Goal: Task Accomplishment & Management: Complete application form

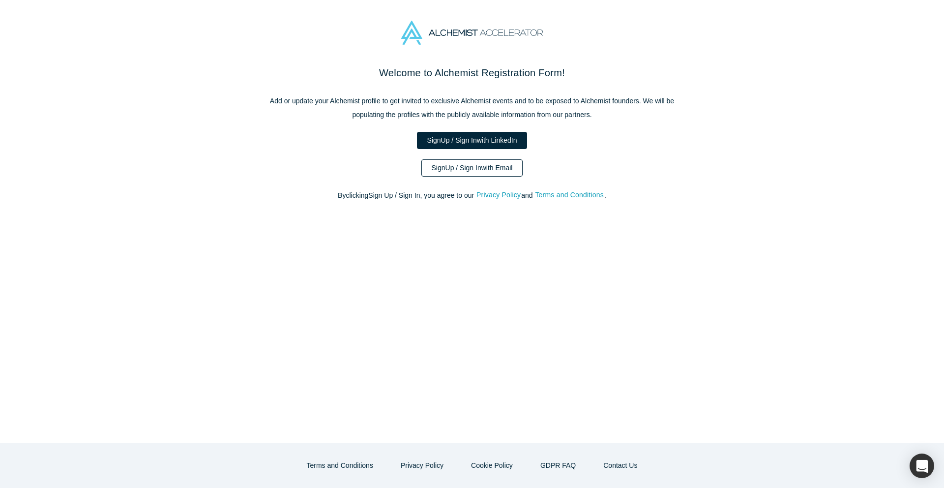
click at [480, 173] on link "Sign Up / Sign In with Email" at bounding box center [472, 167] width 102 height 17
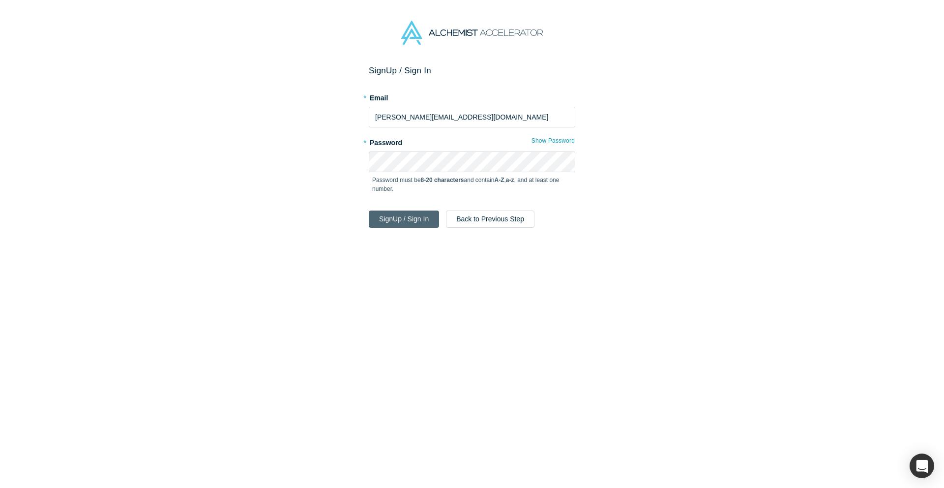
click at [388, 219] on button "Sign Up / Sign In" at bounding box center [404, 218] width 70 height 17
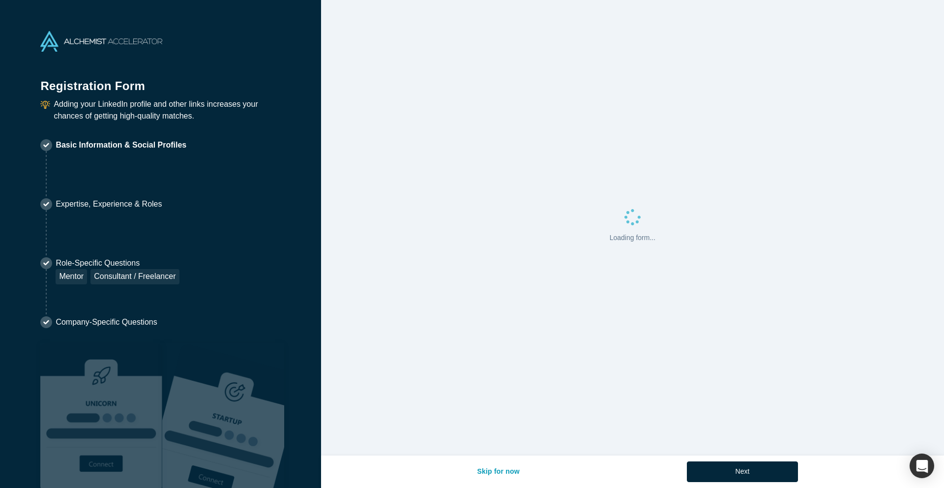
select select "US"
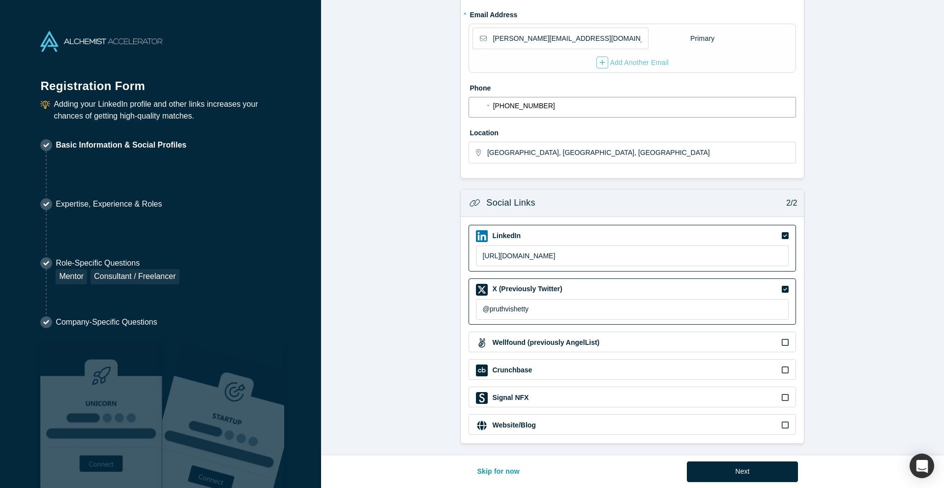
scroll to position [209, 0]
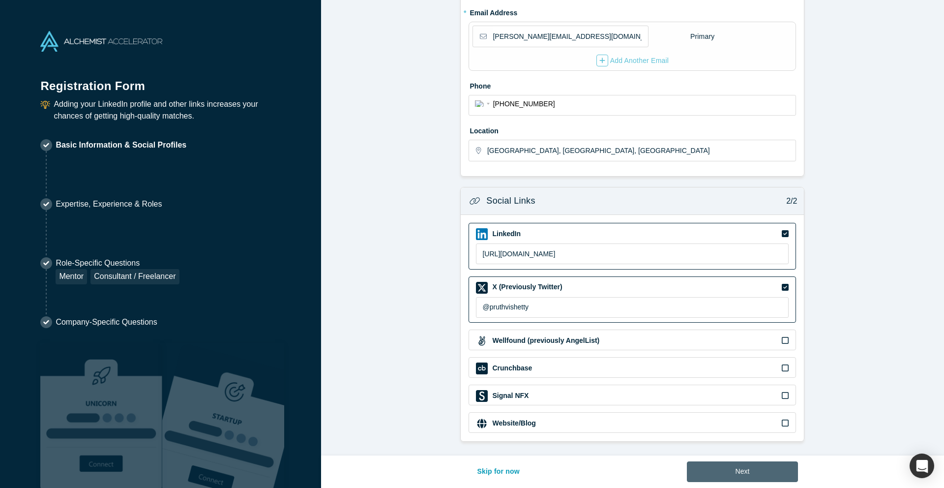
click at [762, 468] on button "Next" at bounding box center [743, 471] width 112 height 21
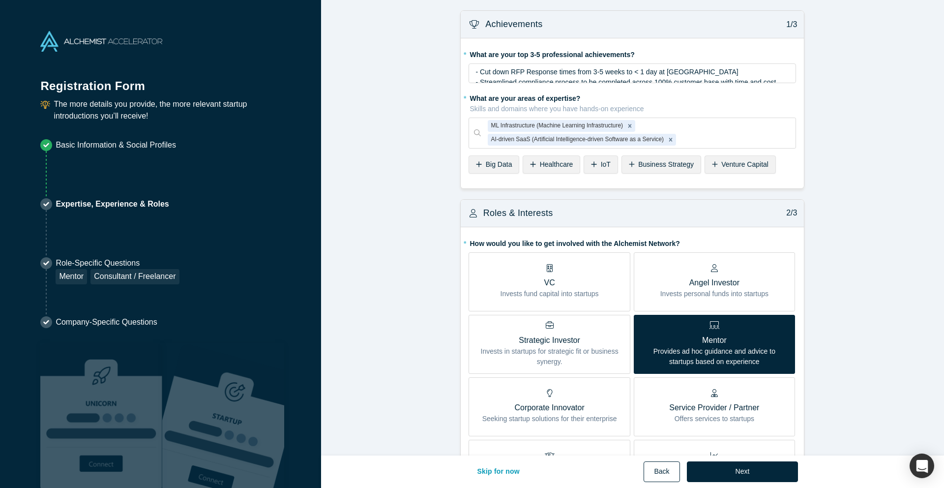
click at [667, 474] on button "Back" at bounding box center [662, 471] width 36 height 21
select select "US"
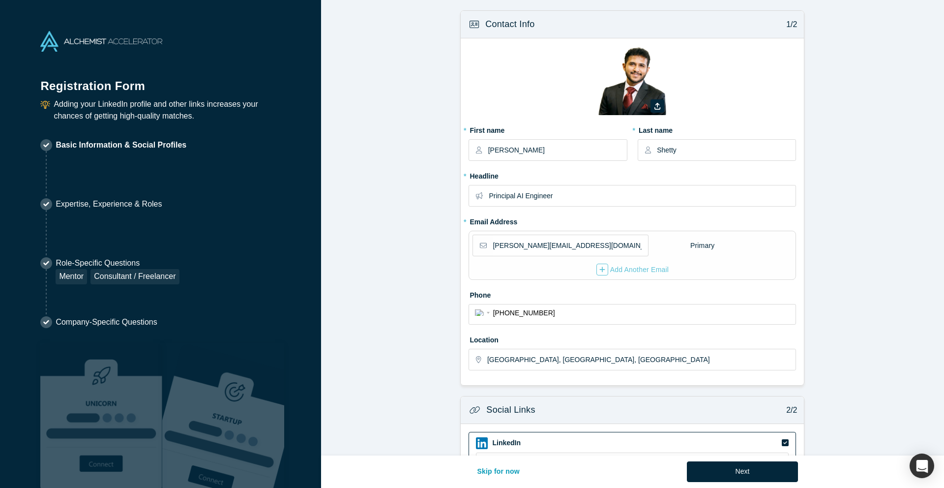
scroll to position [209, 0]
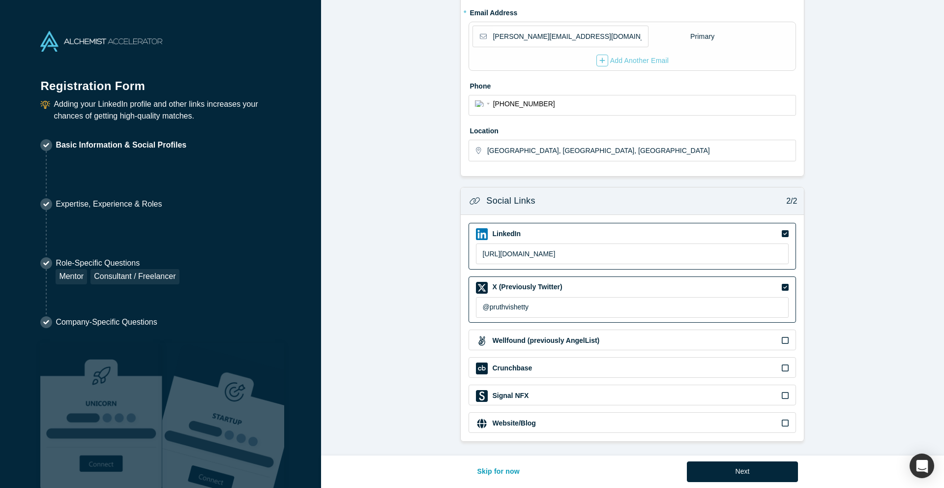
click at [614, 418] on div "Website/Blog" at bounding box center [632, 423] width 313 height 12
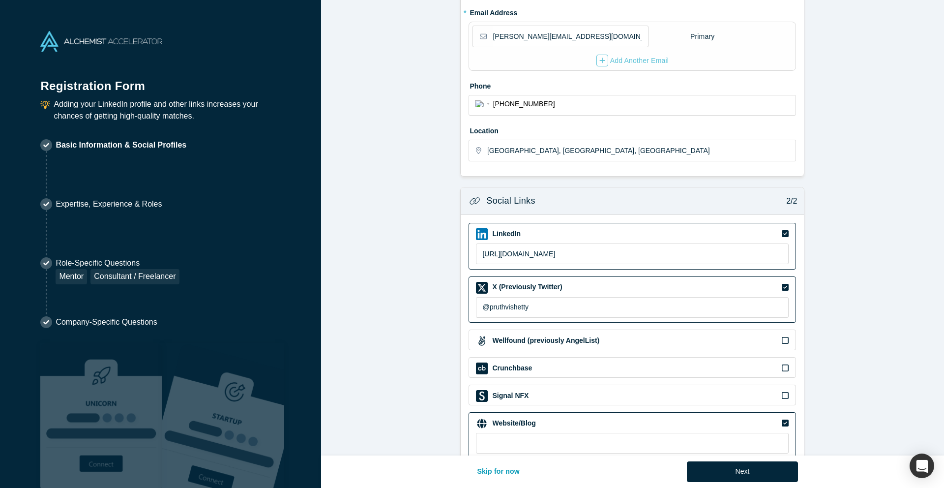
scroll to position [235, 0]
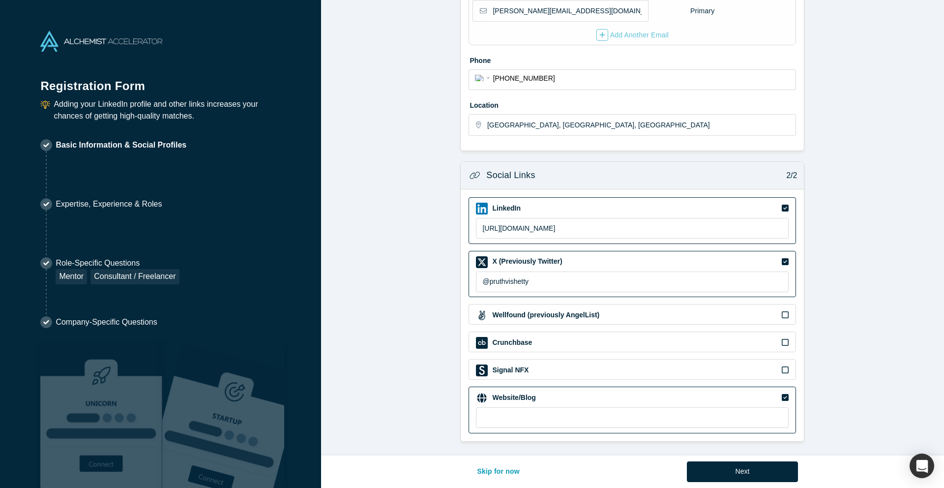
click at [567, 431] on div "Website/Blog" at bounding box center [632, 409] width 327 height 47
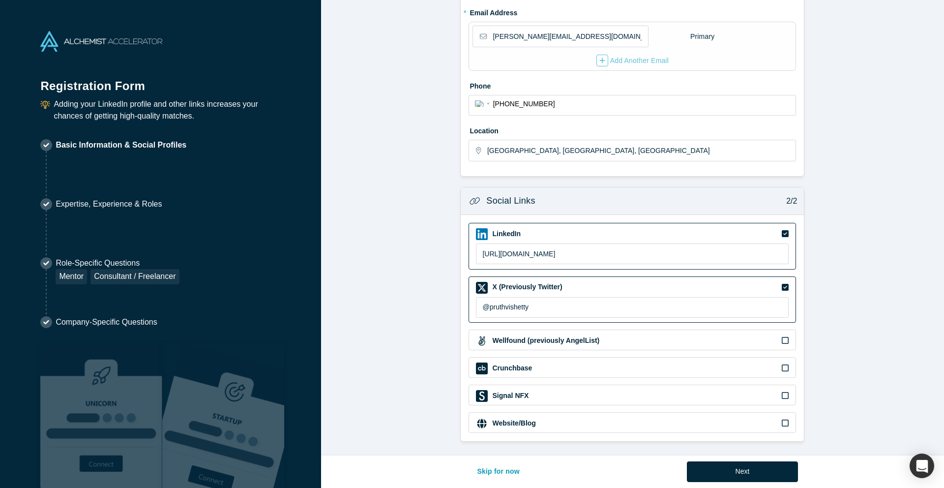
click at [579, 413] on div "Website/Blog" at bounding box center [632, 422] width 327 height 21
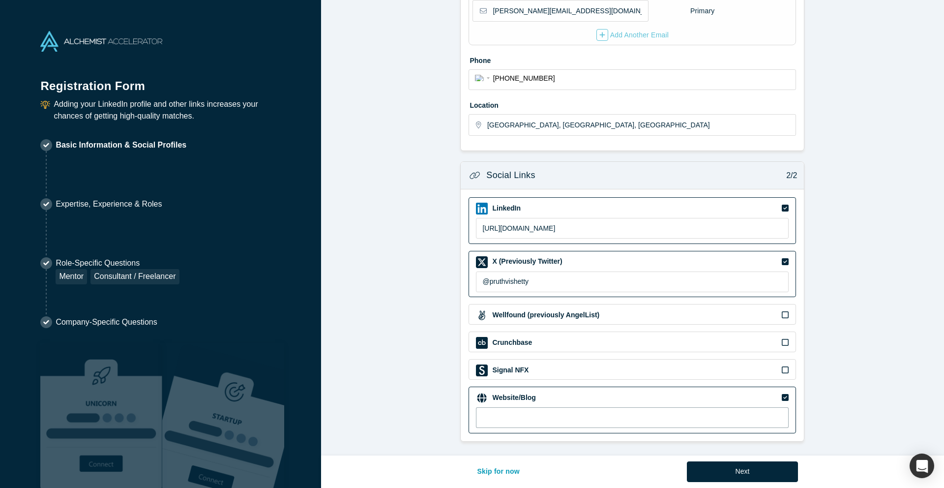
click at [579, 412] on input at bounding box center [632, 417] width 313 height 21
paste input "[URL][DOMAIN_NAME]"
type input "[URL][DOMAIN_NAME]"
click at [766, 467] on button "Next" at bounding box center [743, 471] width 112 height 21
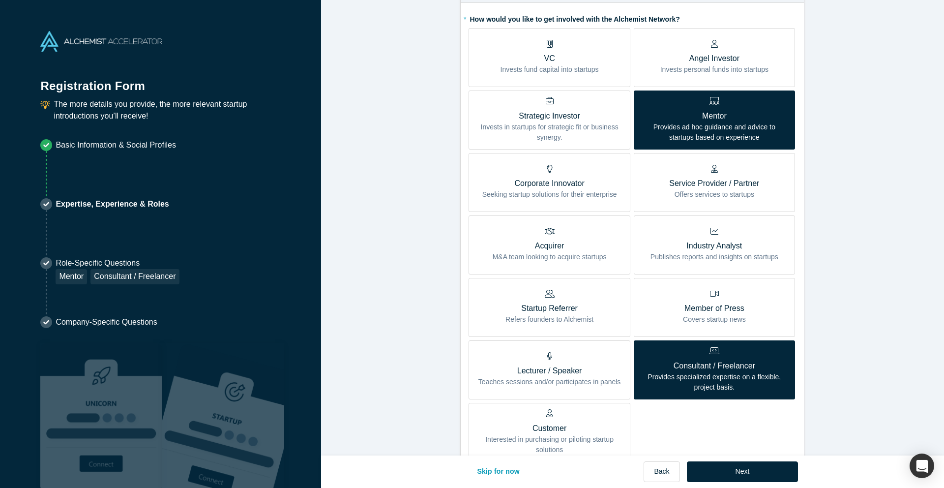
scroll to position [234, 0]
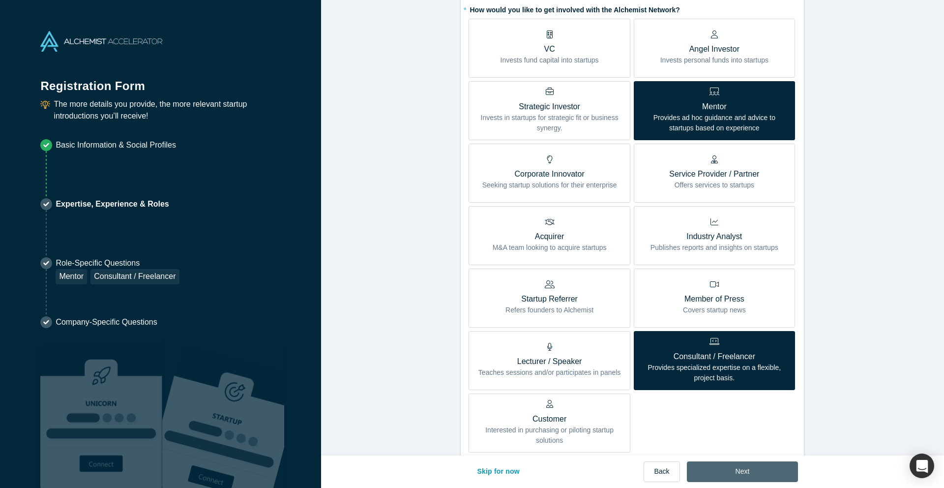
click at [763, 469] on button "Next" at bounding box center [743, 471] width 112 height 21
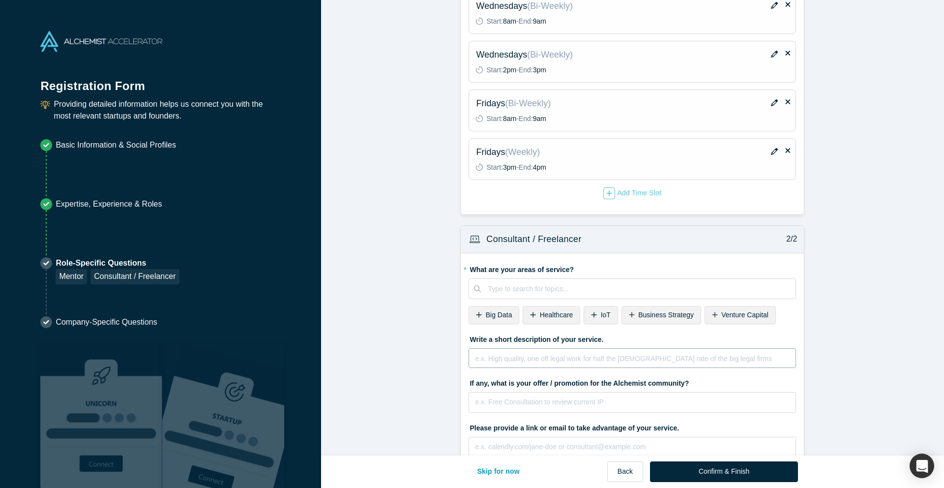
scroll to position [384, 0]
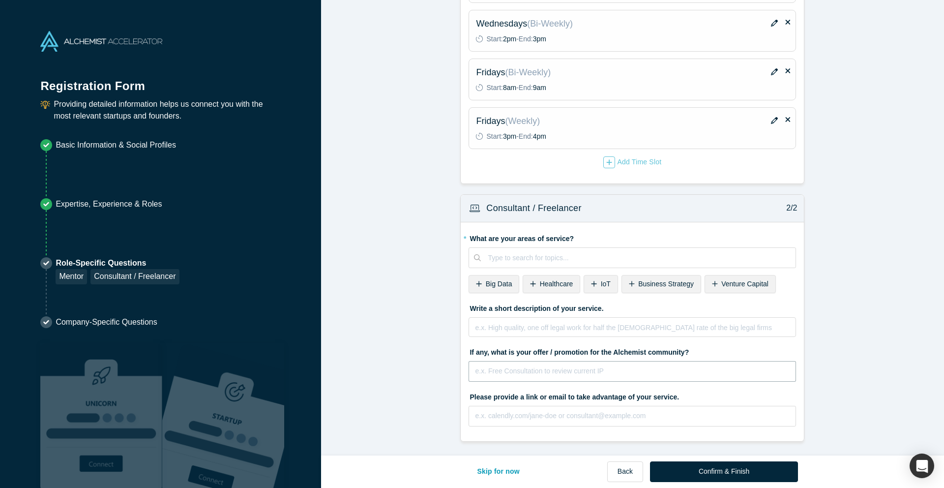
click at [626, 372] on input "text" at bounding box center [632, 371] width 327 height 21
click at [715, 371] on input "Pro [PERSON_NAME] advising/consulting on all things related to Generative AI, L…" at bounding box center [632, 371] width 327 height 21
click at [736, 371] on input "Pro [PERSON_NAME] advising/consulting on all things related to Generative AI, L…" at bounding box center [632, 371] width 327 height 21
click at [715, 370] on input "Pro [PERSON_NAME] advising/consulting on all things related to Generative AI, L…" at bounding box center [632, 371] width 327 height 21
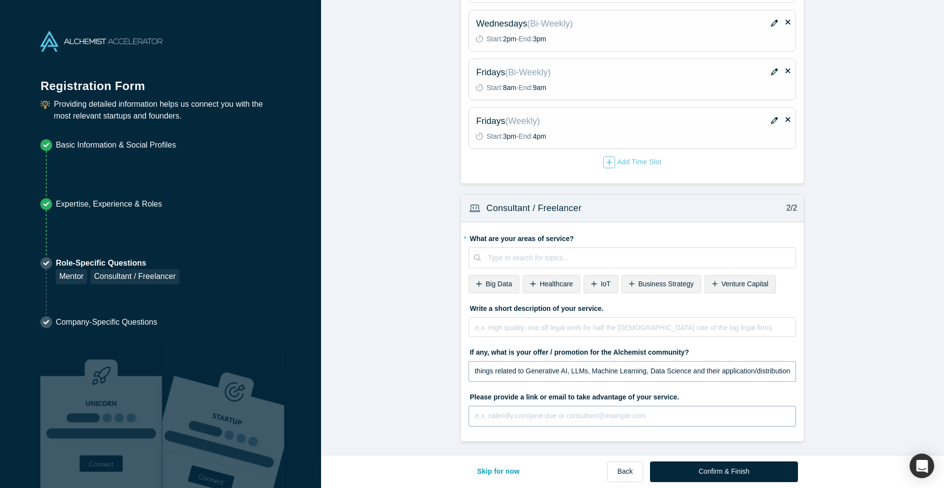
type input "Pro [PERSON_NAME] advising/consulting on all things related to Generative AI, L…"
click at [639, 409] on input "text" at bounding box center [632, 416] width 327 height 21
type input "[PERSON_NAME][EMAIL_ADDRESS][DOMAIN_NAME]"
click at [640, 419] on input "[PERSON_NAME][EMAIL_ADDRESS][DOMAIN_NAME]" at bounding box center [632, 416] width 327 height 21
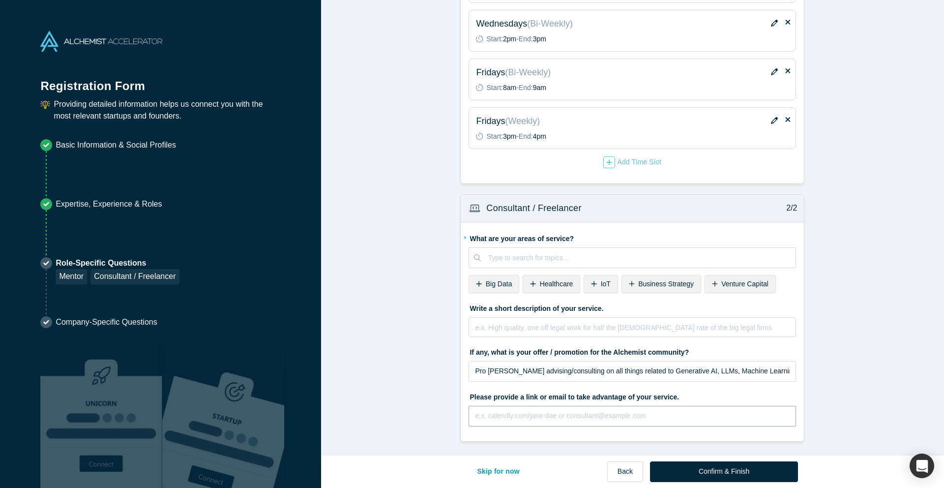
click at [565, 414] on input "text" at bounding box center [632, 416] width 327 height 21
paste input "[DOMAIN_NAME][URL]"
paste input "shettypruthvi"
type input "[DOMAIN_NAME][URL]"
click at [734, 470] on button "Confirm & Finish" at bounding box center [724, 471] width 148 height 21
